Goal: Obtain resource: Obtain resource

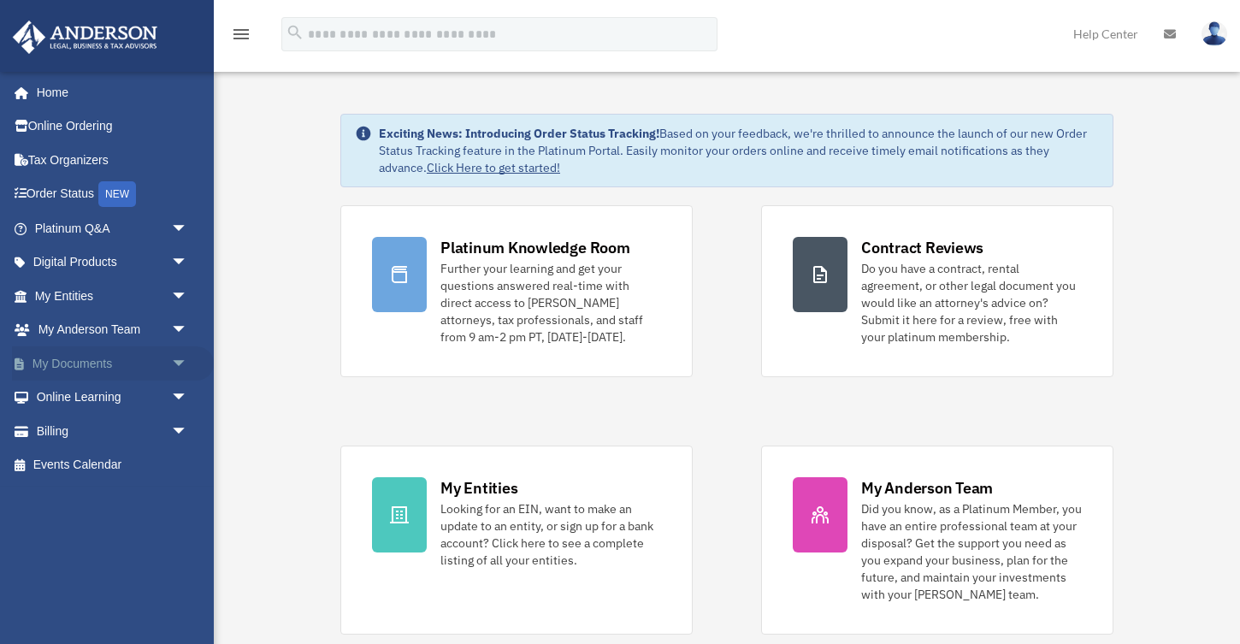
click at [80, 374] on link "My Documents arrow_drop_down" at bounding box center [113, 363] width 202 height 34
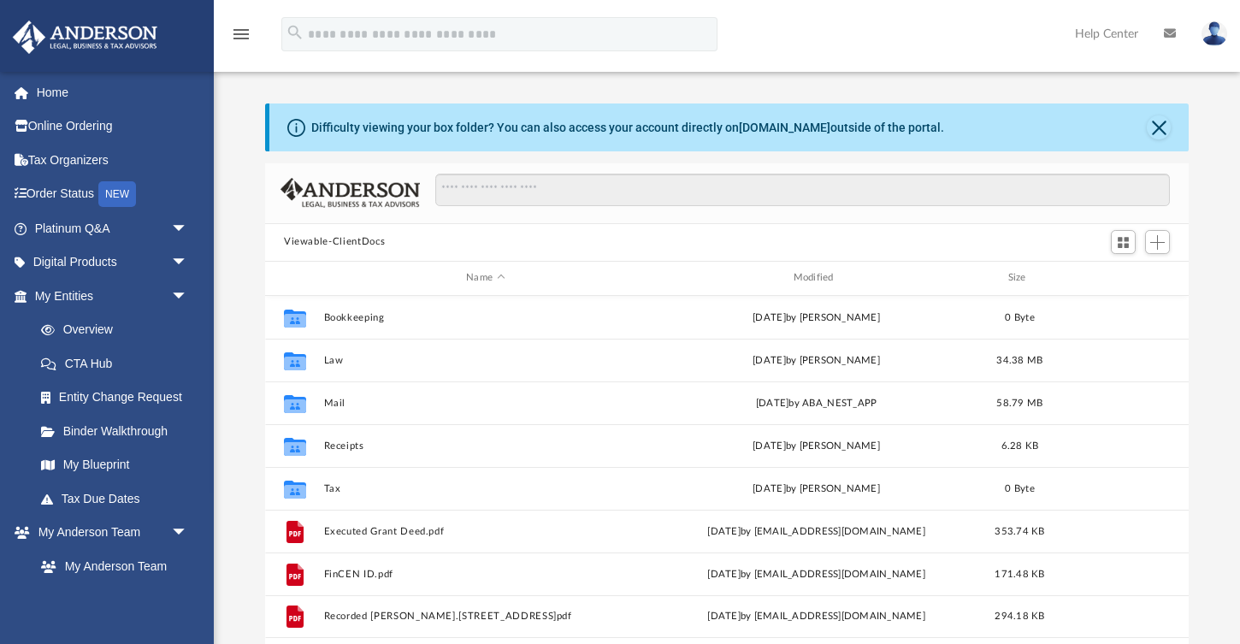
scroll to position [388, 924]
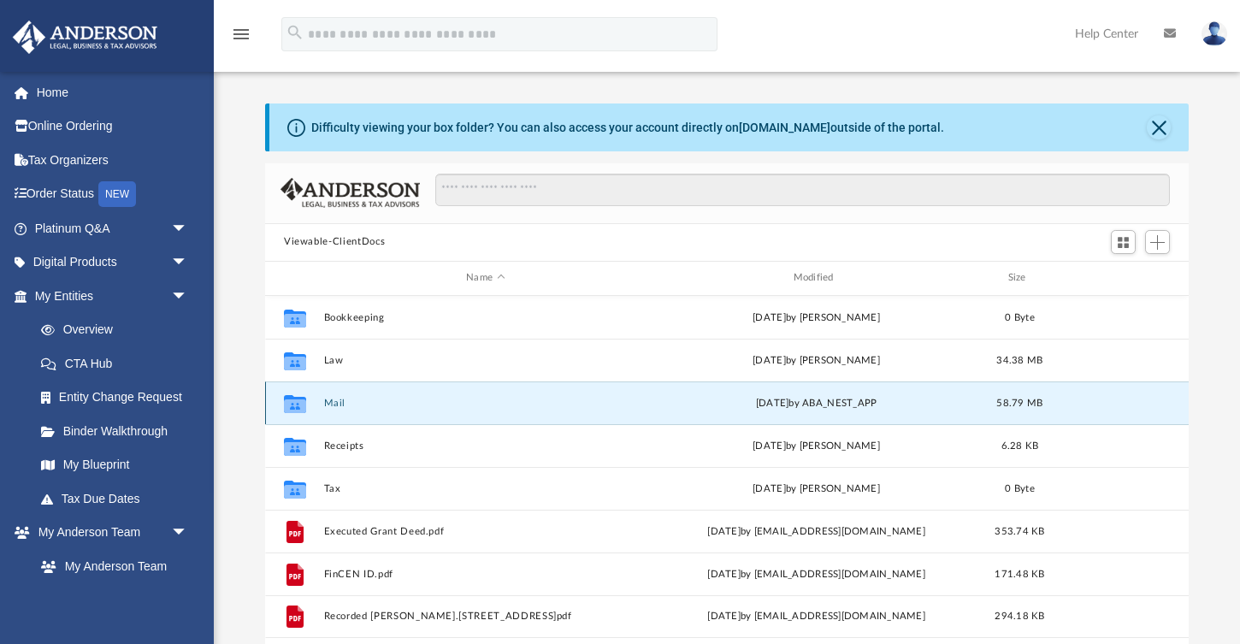
click at [341, 403] on button "Mail" at bounding box center [485, 402] width 323 height 11
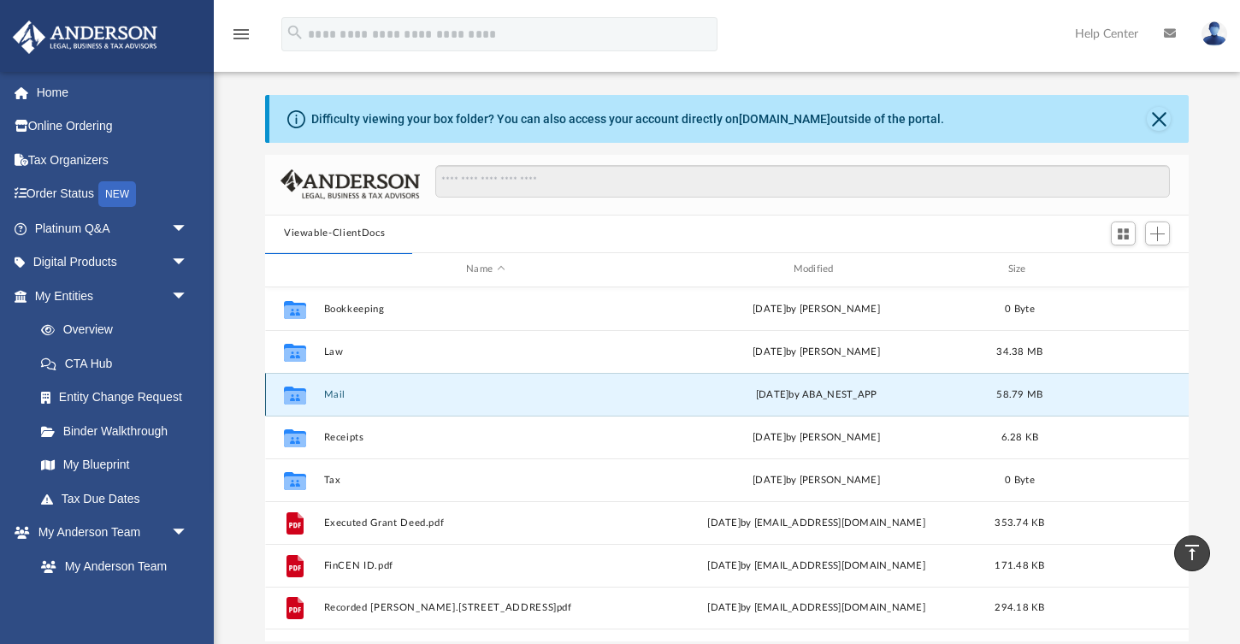
scroll to position [0, 0]
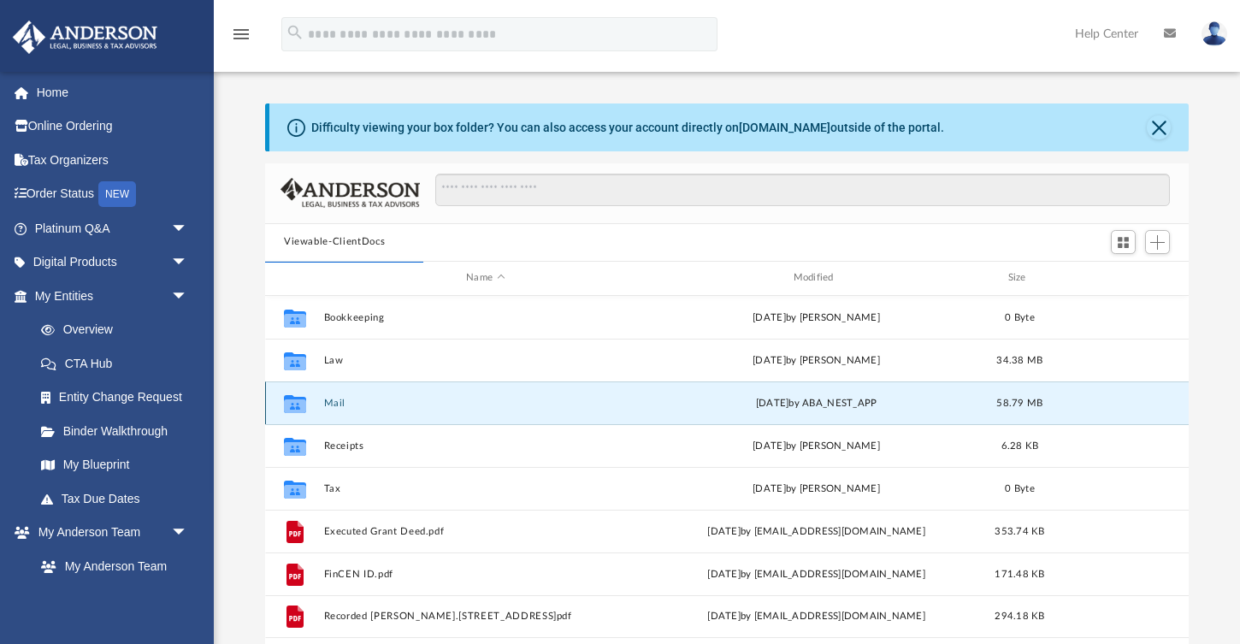
click at [324, 396] on div "Collaborated Folder Mail yesterday by ABA_NEST_APP 58.79 MB" at bounding box center [727, 402] width 924 height 43
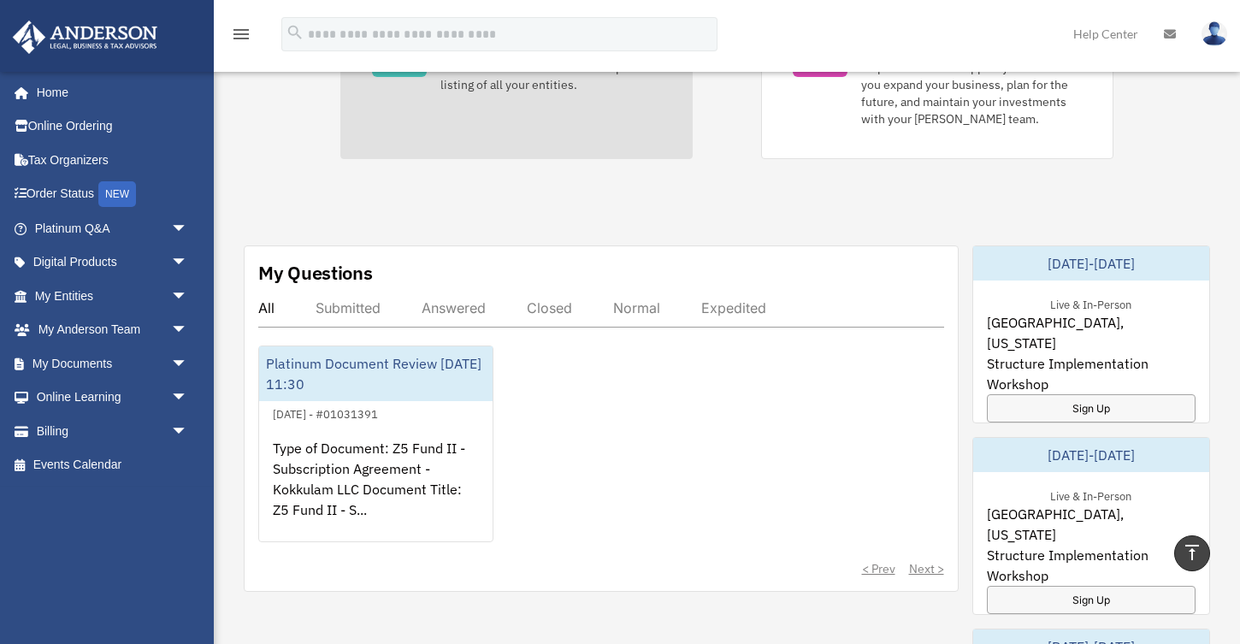
scroll to position [546, 0]
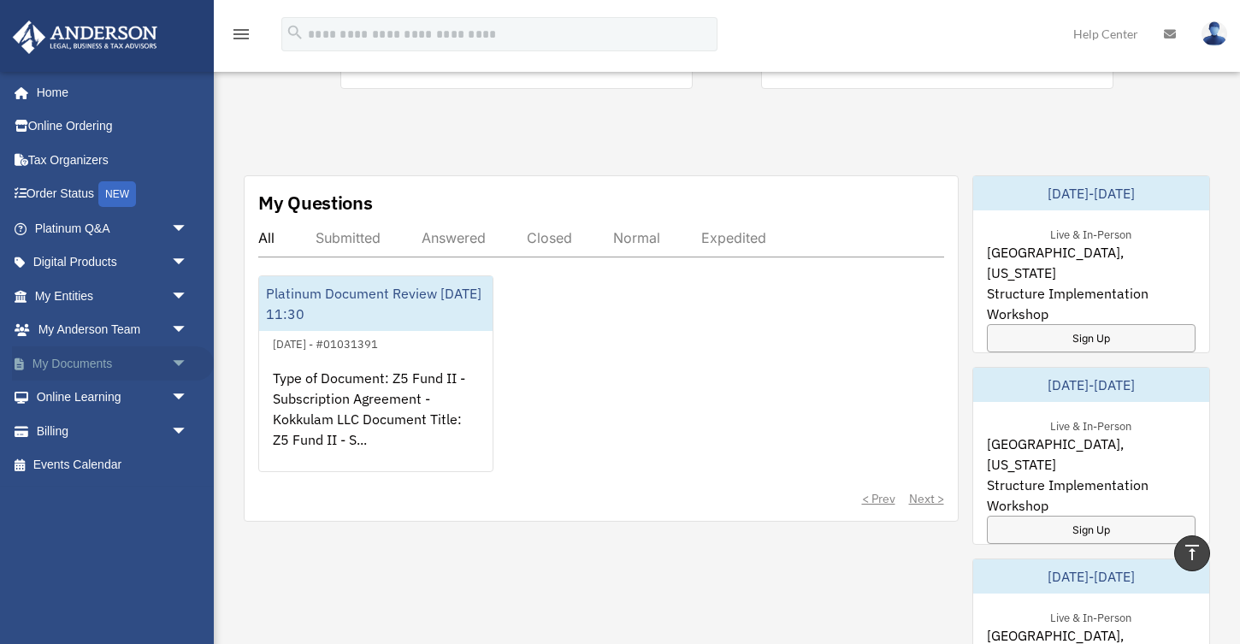
click at [60, 362] on link "My Documents arrow_drop_down" at bounding box center [113, 363] width 202 height 34
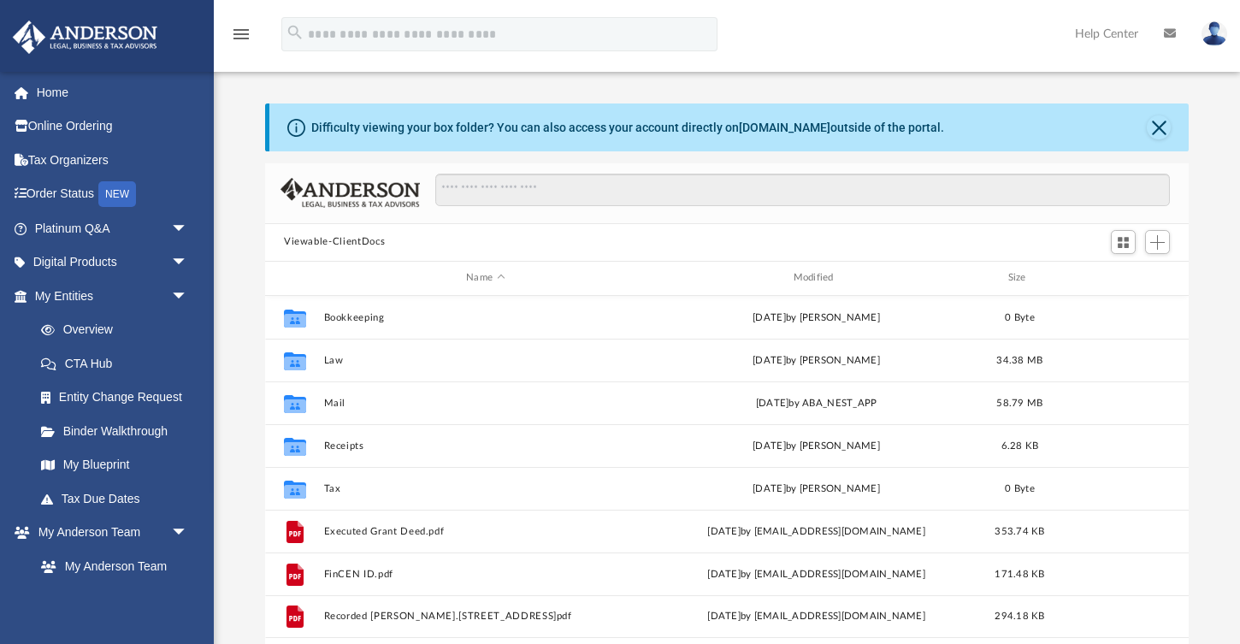
scroll to position [388, 924]
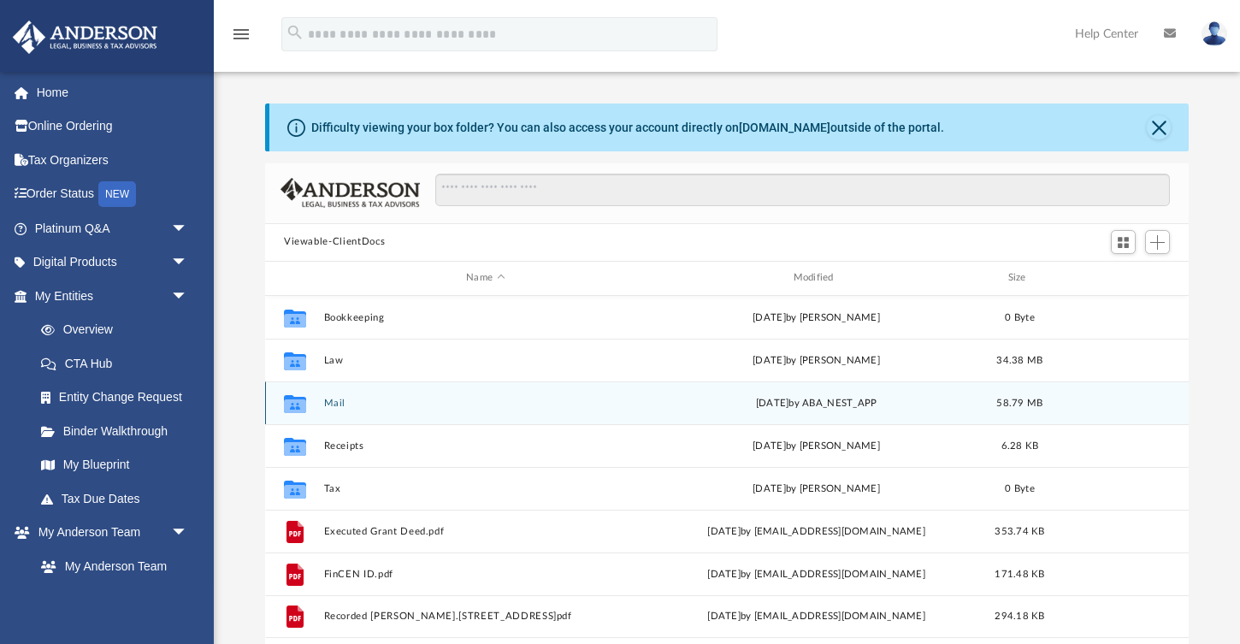
click at [345, 399] on button "Mail" at bounding box center [485, 402] width 323 height 11
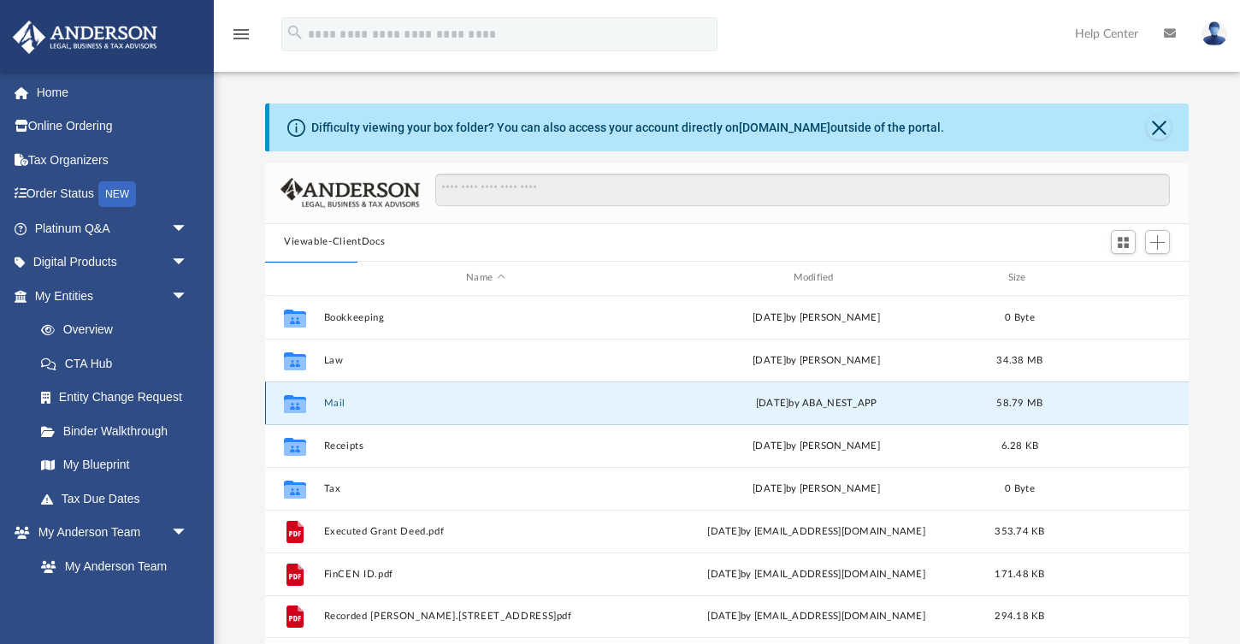
click at [337, 401] on button "Mail" at bounding box center [485, 402] width 323 height 11
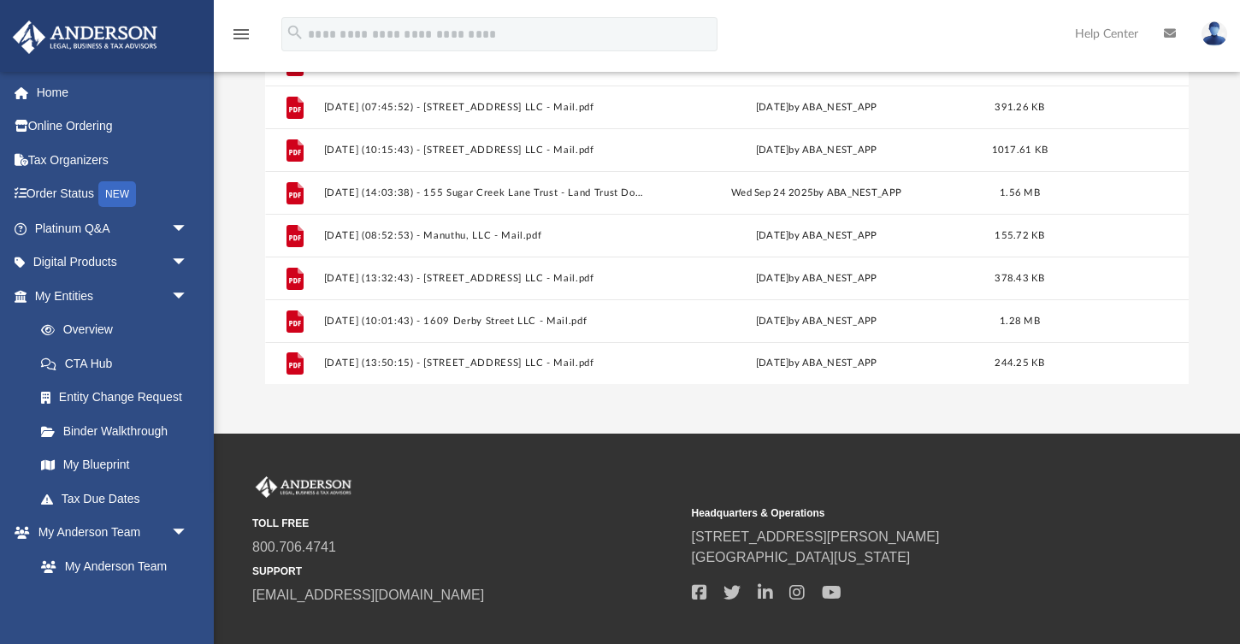
scroll to position [361, 0]
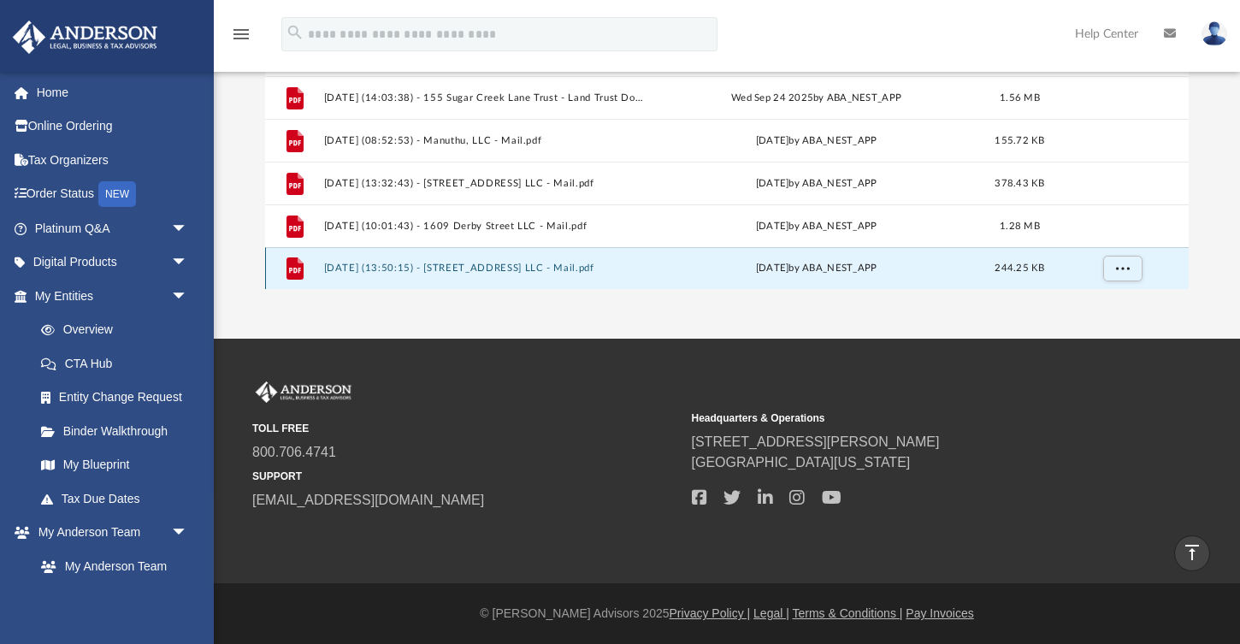
click at [490, 265] on button "2025.10.02 (13:50:15) - 1207 Union Street LLC - Mail.pdf" at bounding box center [485, 268] width 323 height 11
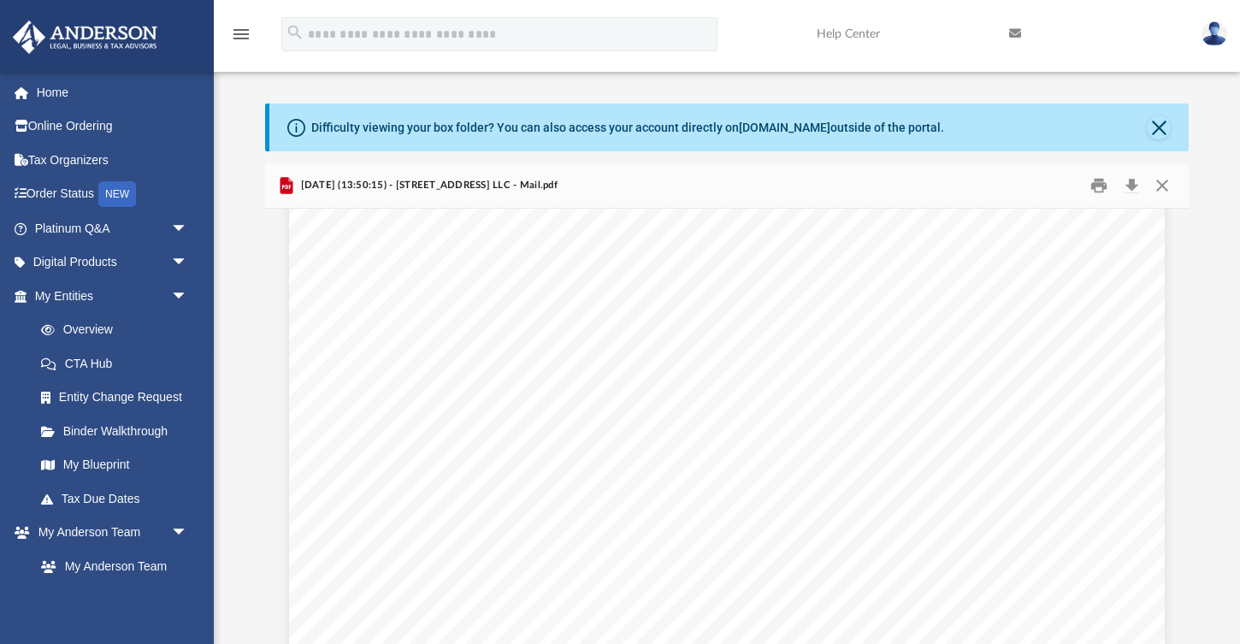
scroll to position [0, 0]
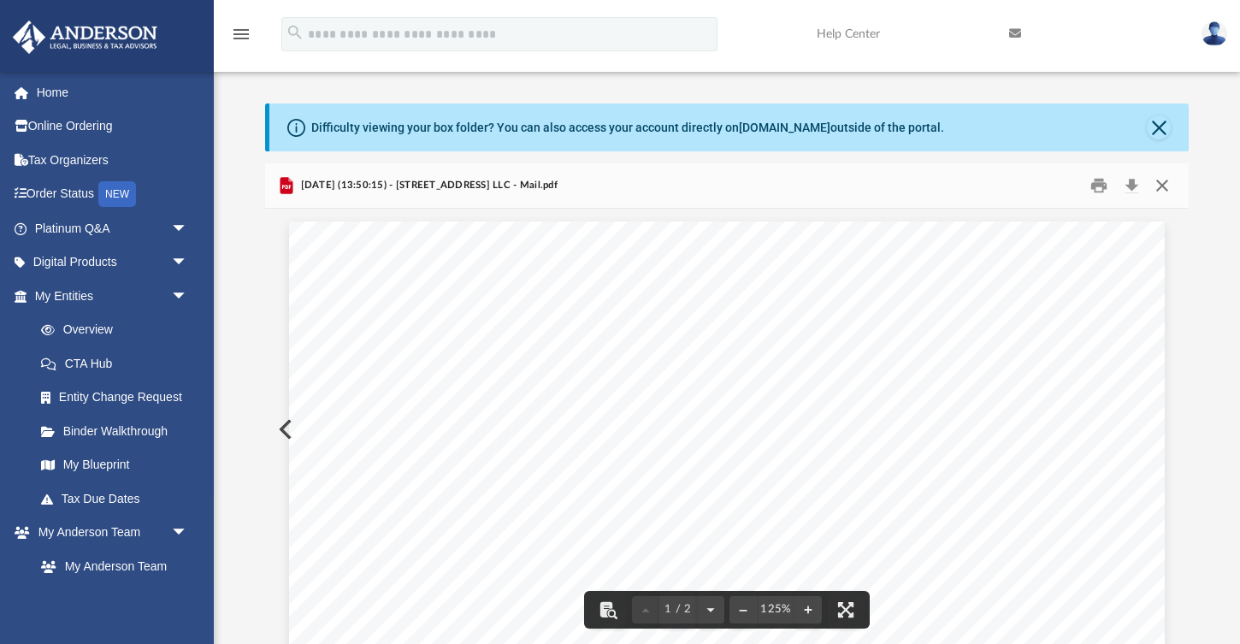
click at [1159, 193] on button "Close" at bounding box center [1162, 185] width 31 height 27
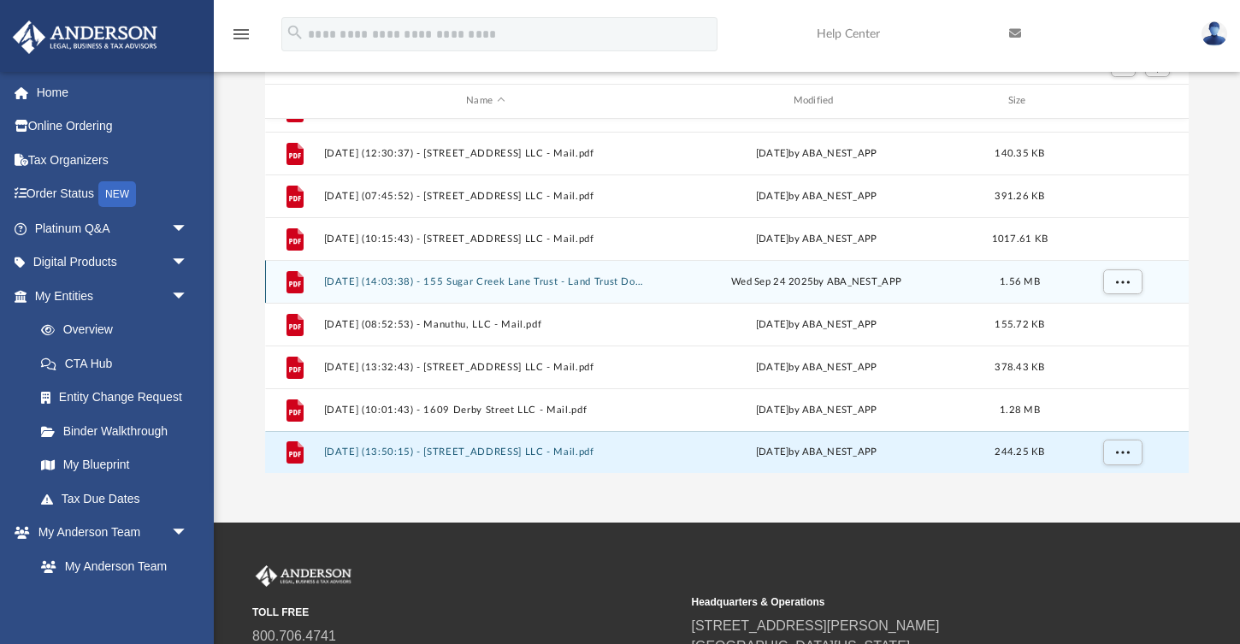
scroll to position [361, 0]
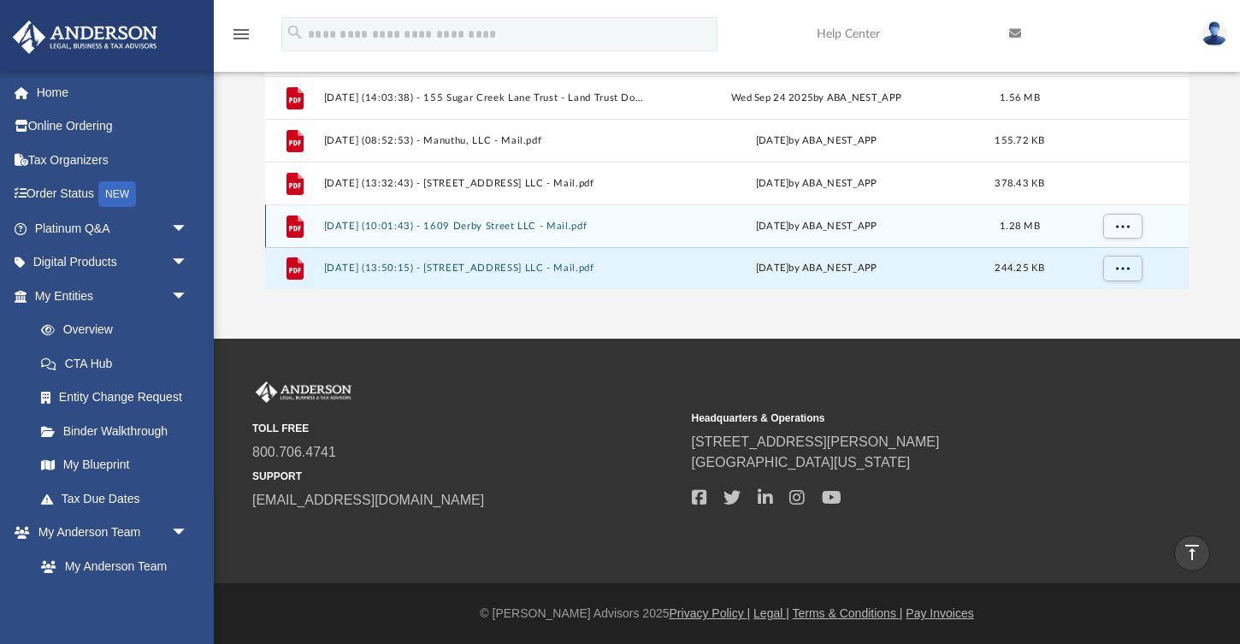
click at [557, 227] on button "2025.10.02 (10:01:43) - 1609 Derby Street LLC - Mail.pdf" at bounding box center [485, 225] width 323 height 11
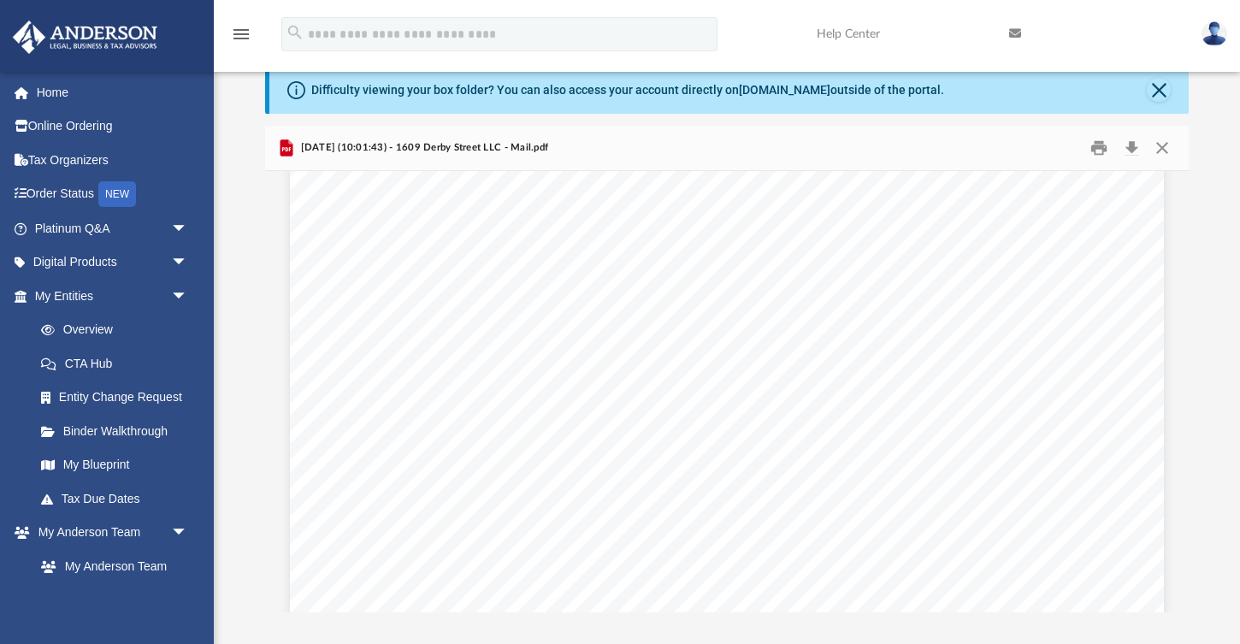
scroll to position [0, 0]
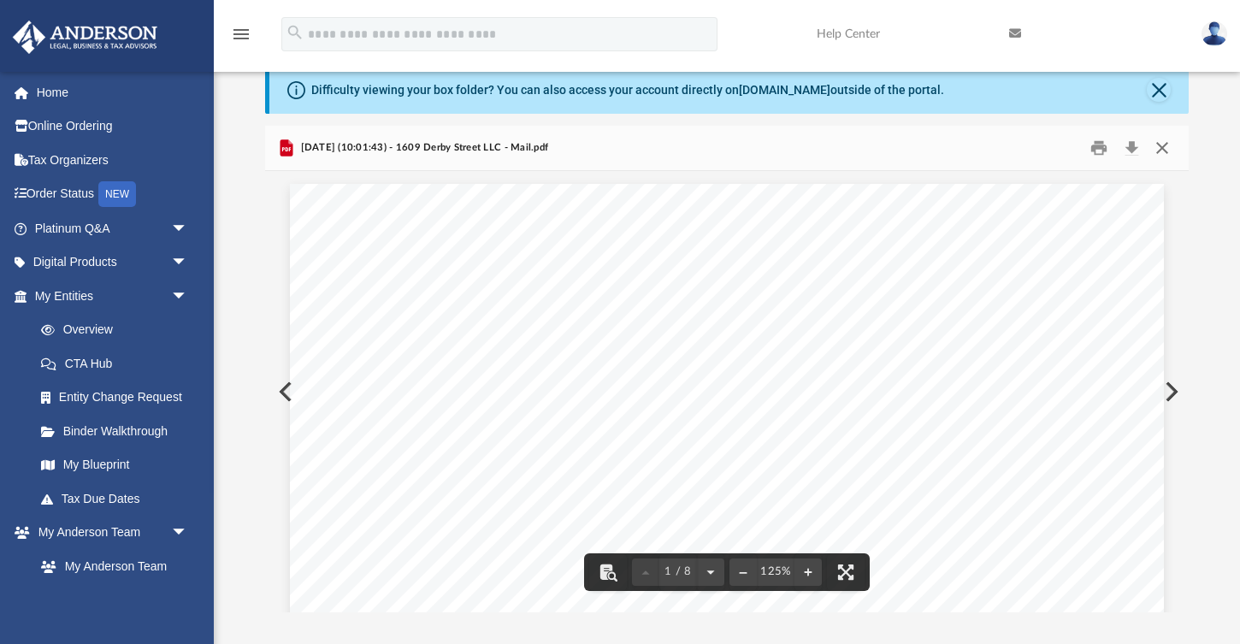
click at [1161, 145] on button "Close" at bounding box center [1162, 147] width 31 height 27
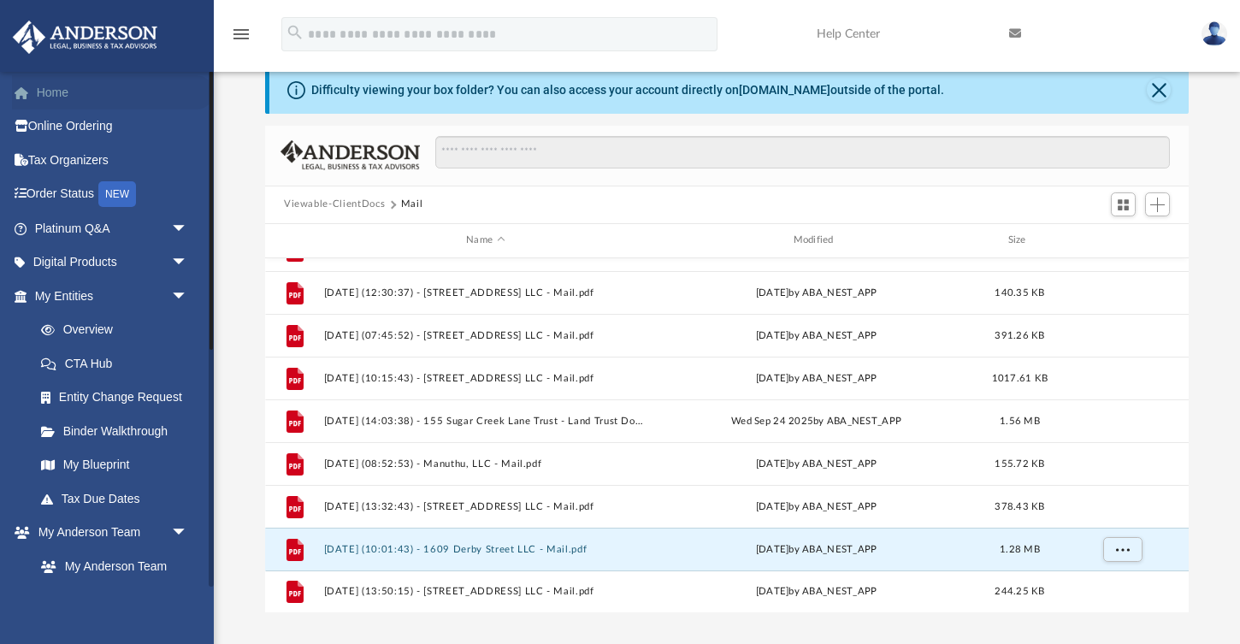
click at [34, 92] on span at bounding box center [30, 93] width 13 height 12
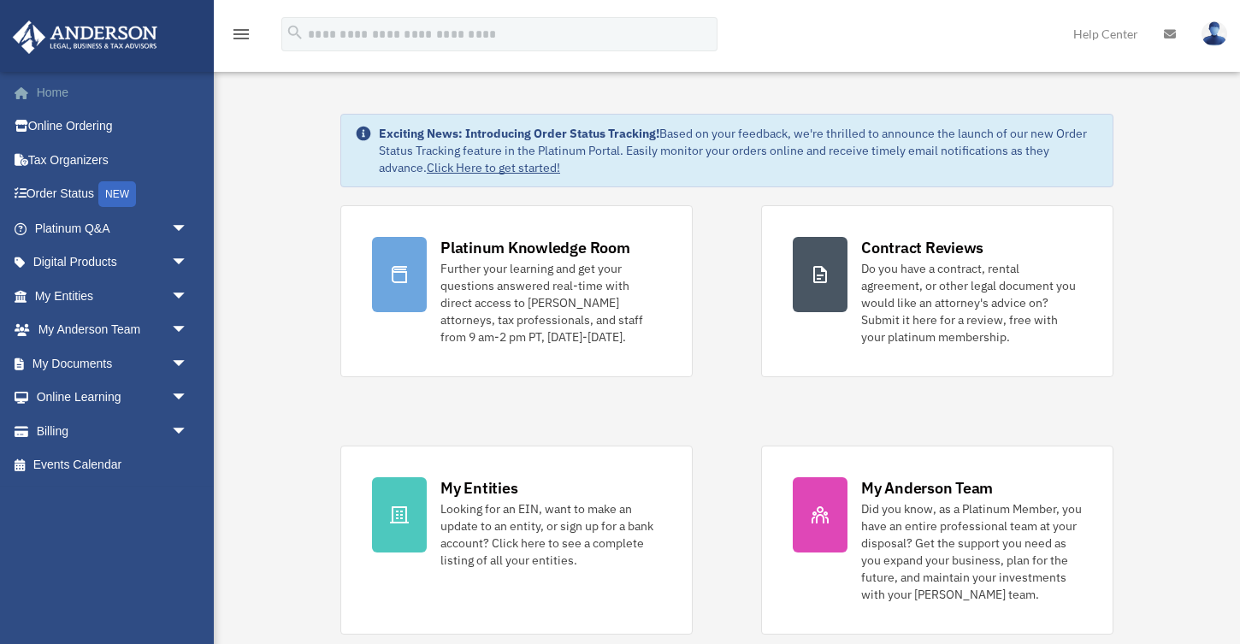
click at [56, 91] on link "Home" at bounding box center [113, 92] width 202 height 34
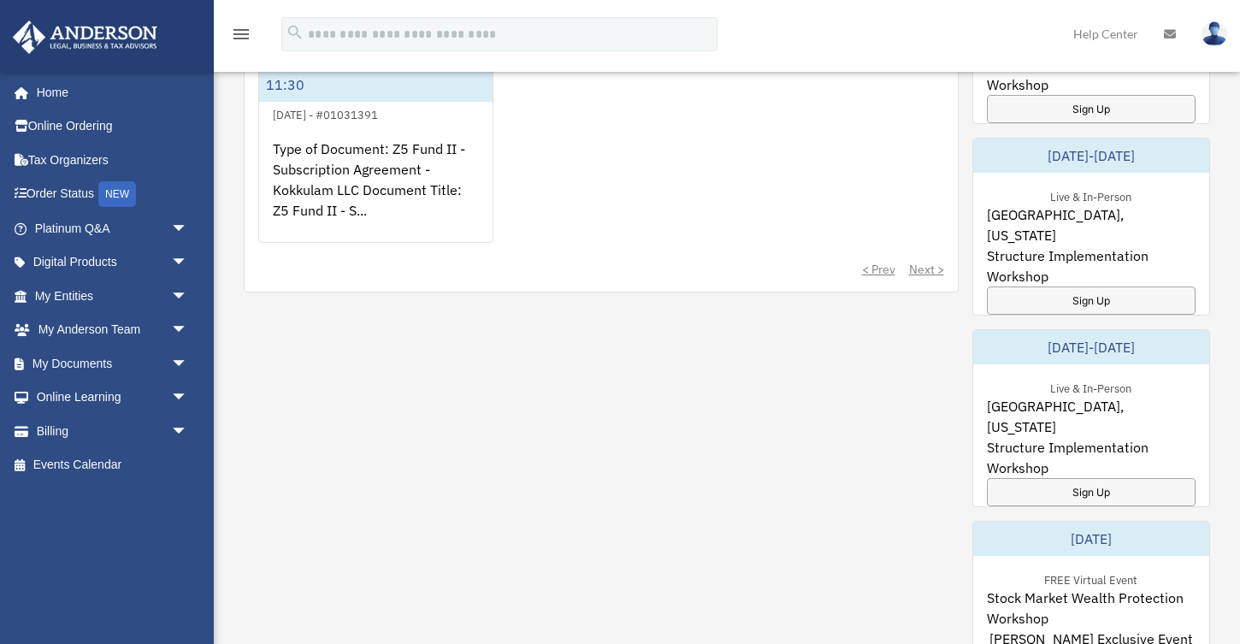
scroll to position [1012, 0]
